Goal: Information Seeking & Learning: Learn about a topic

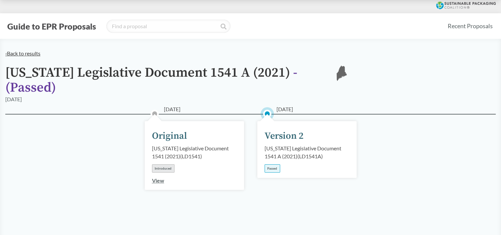
click at [34, 54] on link "‹ Back to results" at bounding box center [22, 53] width 35 height 6
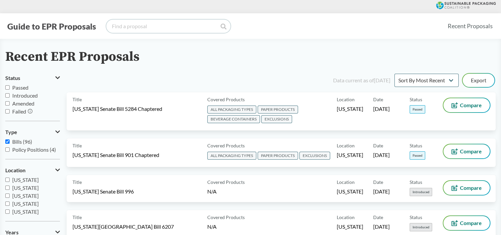
click at [141, 24] on input "search" at bounding box center [168, 26] width 124 height 13
type input "[US_STATE]"
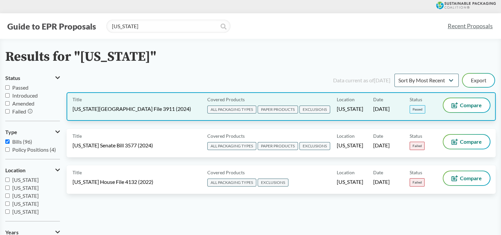
click at [174, 96] on div "Title [US_STATE] House File 3911 (2024) Covered Products ALL PACKAGING TYPES PA…" at bounding box center [281, 106] width 429 height 28
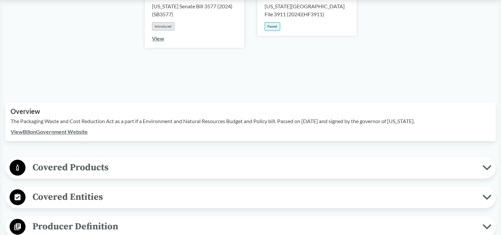
scroll to position [199, 0]
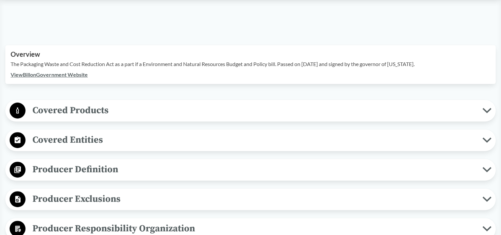
click at [133, 103] on span "Covered Products" at bounding box center [254, 110] width 457 height 15
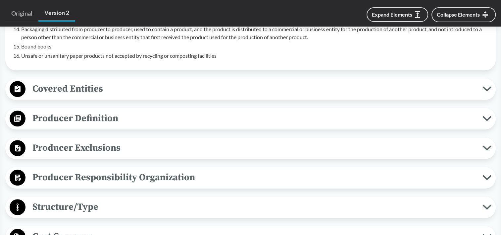
scroll to position [530, 0]
click at [130, 87] on span "Covered Entities" at bounding box center [254, 88] width 457 height 15
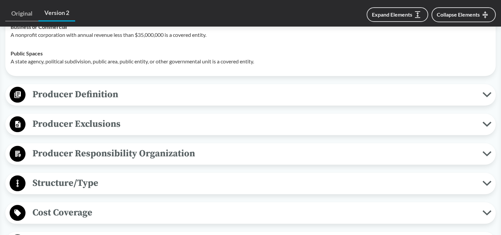
click at [127, 94] on span "Producer Definition" at bounding box center [254, 94] width 457 height 15
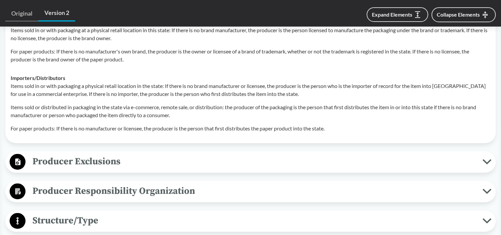
scroll to position [861, 0]
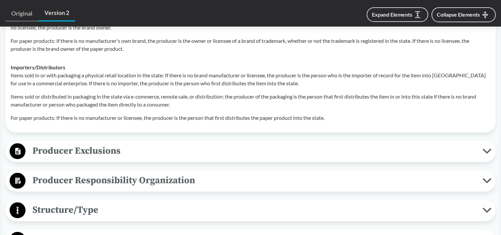
click at [111, 152] on span "Producer Exclusions" at bounding box center [254, 150] width 457 height 15
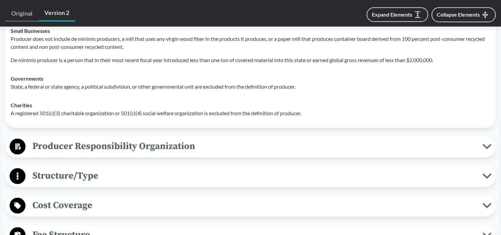
scroll to position [1060, 0]
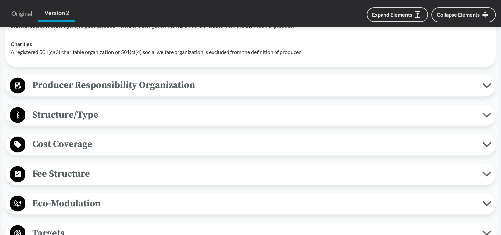
click at [129, 83] on span "Producer Responsibility Organization" at bounding box center [254, 85] width 457 height 15
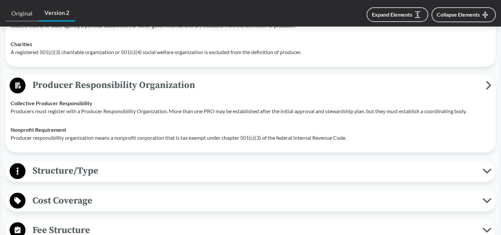
scroll to position [1126, 0]
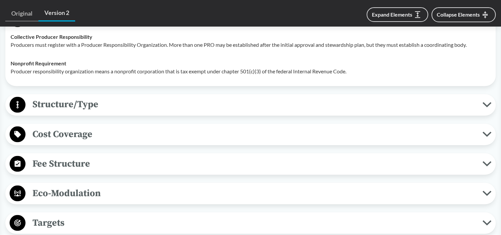
click at [96, 160] on span "Fee Structure" at bounding box center [254, 163] width 457 height 15
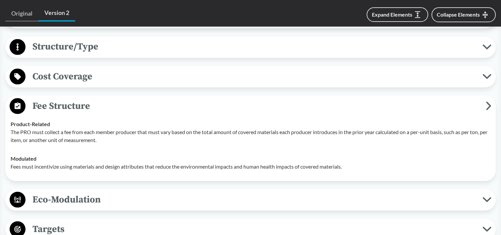
scroll to position [1259, 0]
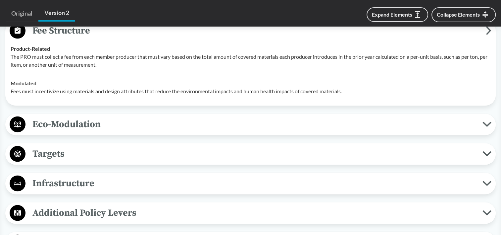
click at [93, 146] on span "Targets" at bounding box center [254, 153] width 457 height 15
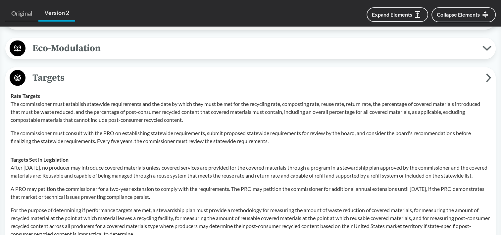
scroll to position [1325, 0]
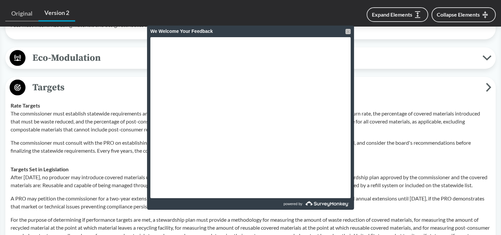
click at [348, 29] on div at bounding box center [348, 31] width 5 height 5
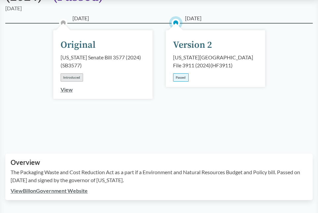
scroll to position [0, 0]
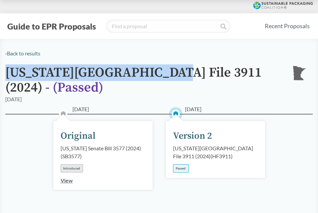
drag, startPoint x: 155, startPoint y: 74, endPoint x: -1, endPoint y: 75, distance: 155.4
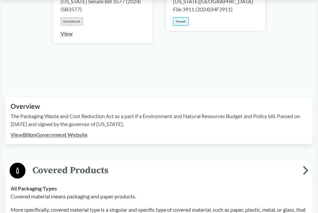
scroll to position [199, 0]
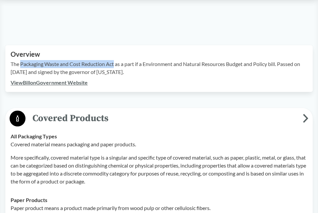
drag, startPoint x: 22, startPoint y: 55, endPoint x: 115, endPoint y: 56, distance: 93.1
click at [115, 60] on p "The Packaging Waste and Cost Reduction Act as a part if a Environment and Natur…" at bounding box center [159, 68] width 297 height 16
copy p "Packaging Waste and Cost Reduction Act"
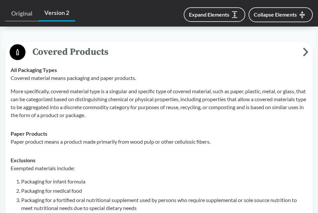
click at [56, 90] on p "More specifically, covered material type is a singular and specific type of cov…" at bounding box center [159, 103] width 297 height 32
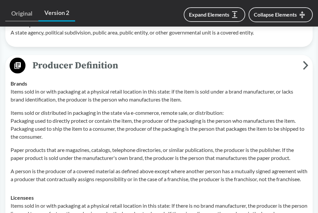
scroll to position [853, 0]
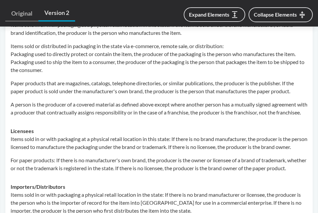
click at [91, 110] on p "A person is the producer of a covered material as defined above except where an…" at bounding box center [159, 108] width 297 height 16
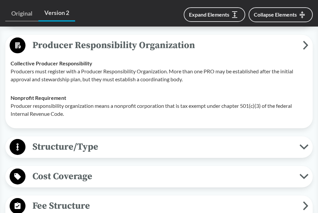
scroll to position [1317, 0]
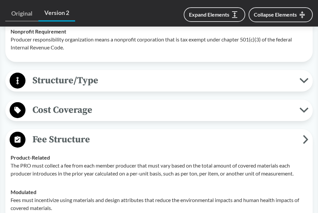
click at [117, 88] on span "Structure/Type" at bounding box center [163, 80] width 274 height 15
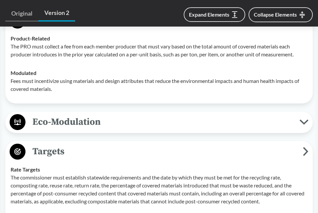
scroll to position [1450, 0]
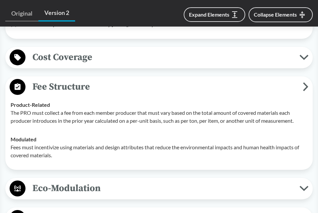
click at [84, 65] on span "Cost Coverage" at bounding box center [163, 57] width 274 height 15
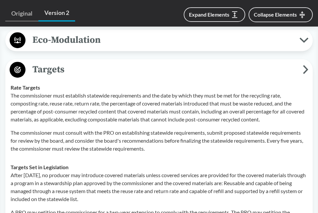
scroll to position [1847, 0]
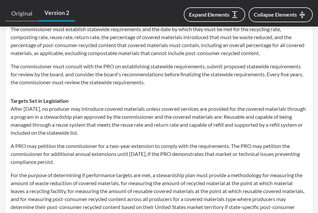
click at [22, 51] on p "The commissioner must establish statewide requirements and the date by which th…" at bounding box center [159, 41] width 297 height 32
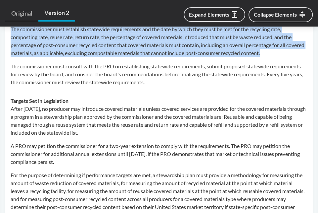
drag, startPoint x: 9, startPoint y: 50, endPoint x: 286, endPoint y: 73, distance: 277.9
click at [286, 73] on td "Rate Targets The commissioner must establish statewide requirements and the dat…" at bounding box center [159, 52] width 303 height 80
copy p "The commissioner must establish statewide requirements and the date by which th…"
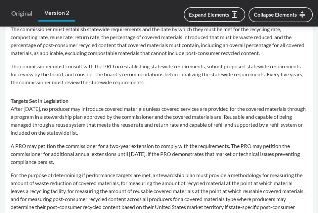
click at [78, 86] on p "The commissioner must consult with the PRO on establishing statewide requiremen…" at bounding box center [159, 74] width 297 height 24
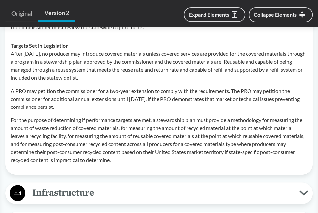
scroll to position [1914, 0]
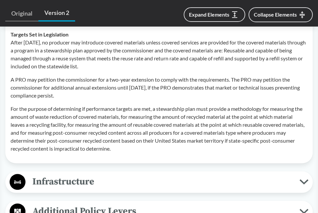
drag, startPoint x: 8, startPoint y: 63, endPoint x: 126, endPoint y: 86, distance: 120.0
click at [126, 86] on td "Targets Set in Legislation After [DATE], no producer may introduce covered mate…" at bounding box center [159, 91] width 303 height 133
copy p "After [DATE], no producer may introduce covered materials unless covered servic…"
click at [83, 99] on p "A PRO may petition the commissioner for a two-year extension to comply with the…" at bounding box center [159, 88] width 297 height 24
drag, startPoint x: 11, startPoint y: 101, endPoint x: 160, endPoint y: 116, distance: 150.6
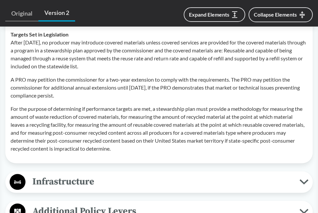
click at [160, 99] on p "A PRO may petition the commissioner for a two-year extension to comply with the…" at bounding box center [159, 88] width 297 height 24
copy p "A PRO may petition the commissioner for a two-year extension to comply with the…"
click at [154, 151] on p "For the purpose of determining if performance targets are met, a stewardship pl…" at bounding box center [159, 129] width 297 height 48
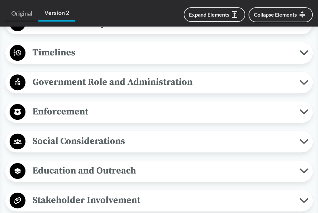
scroll to position [2113, 0]
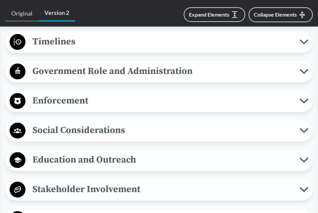
click at [58, 49] on span "Timelines" at bounding box center [163, 41] width 274 height 15
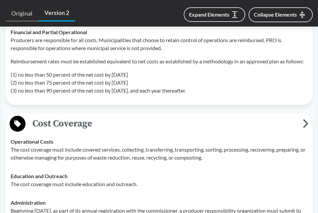
scroll to position [1317, 0]
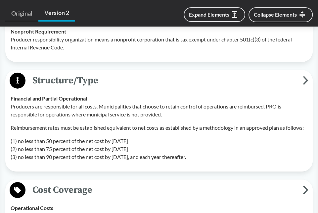
drag, startPoint x: 11, startPoint y: 142, endPoint x: 217, endPoint y: 167, distance: 207.7
click at [217, 161] on div "Producers are responsible for all costs. Municipalities that choose to retain c…" at bounding box center [159, 131] width 297 height 58
copy div "Reimbursement rates must be established equivalent to net costs as established …"
click at [121, 88] on span "Structure/Type" at bounding box center [165, 80] width 278 height 15
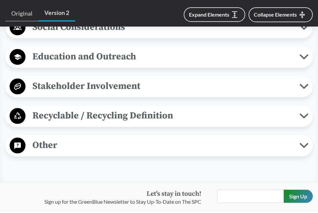
scroll to position [2245, 0]
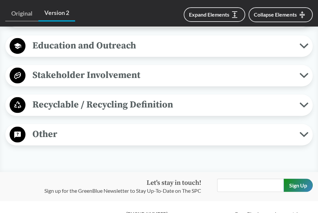
click at [97, 112] on span "Recyclable / Recycling Definition" at bounding box center [163, 104] width 274 height 15
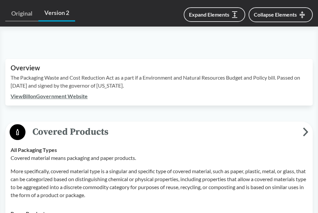
scroll to position [257, 0]
